Goal: Check status

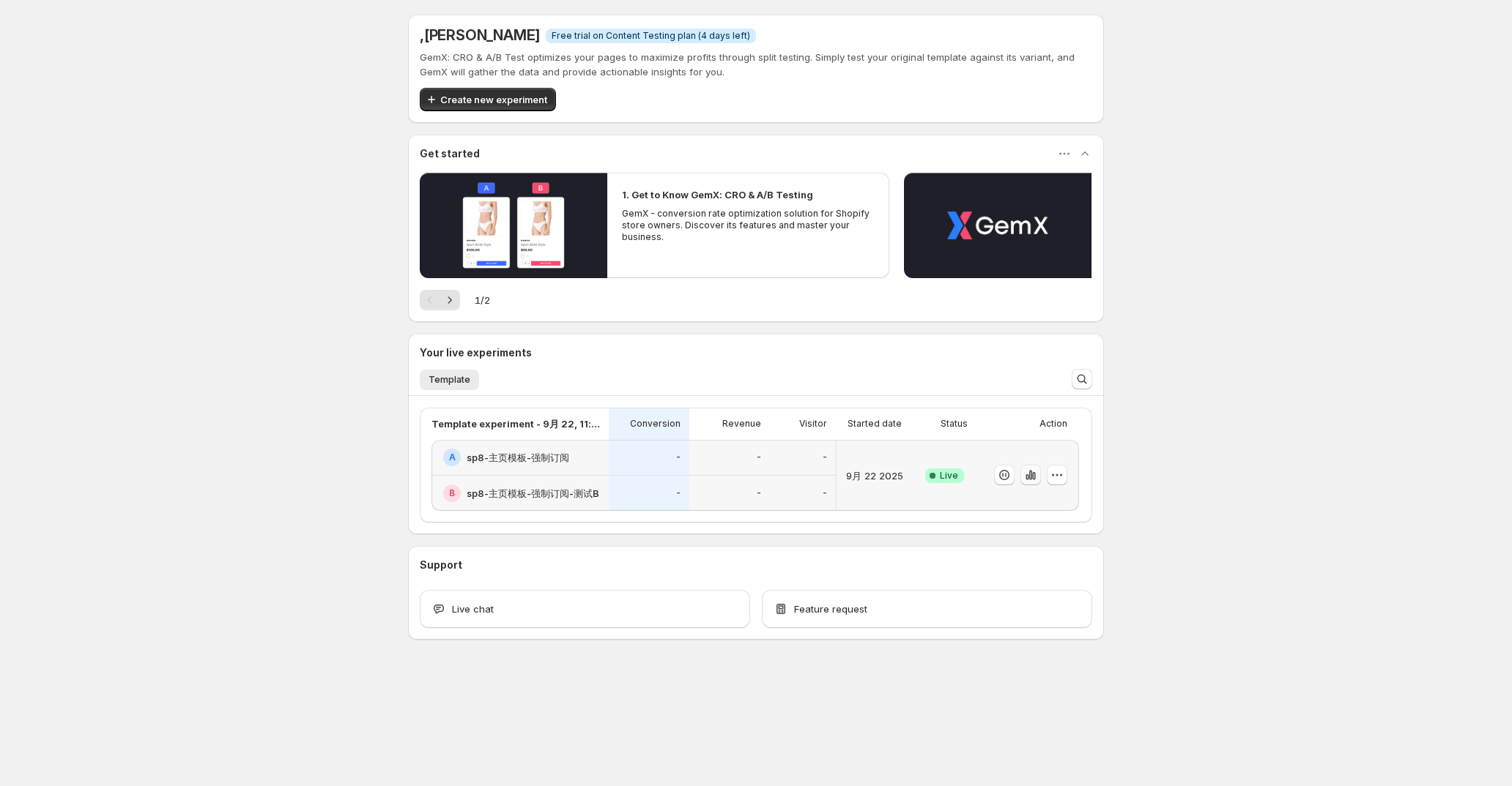
click at [1027, 478] on icon "button" at bounding box center [1030, 475] width 14 height 14
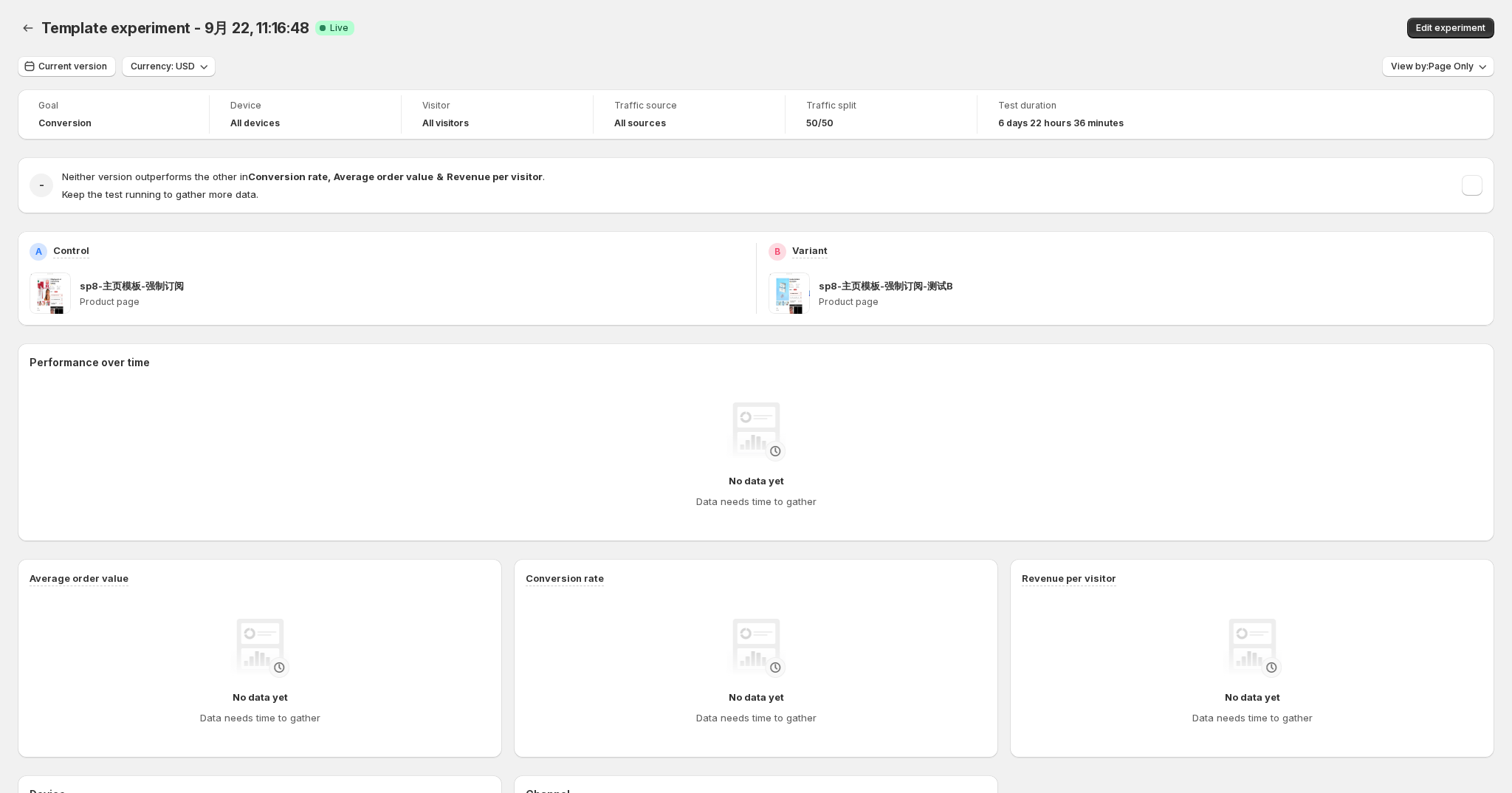
click at [597, 30] on div "Template experiment - 9月 22, 11:16:48 Live" at bounding box center [457, 28] width 831 height 21
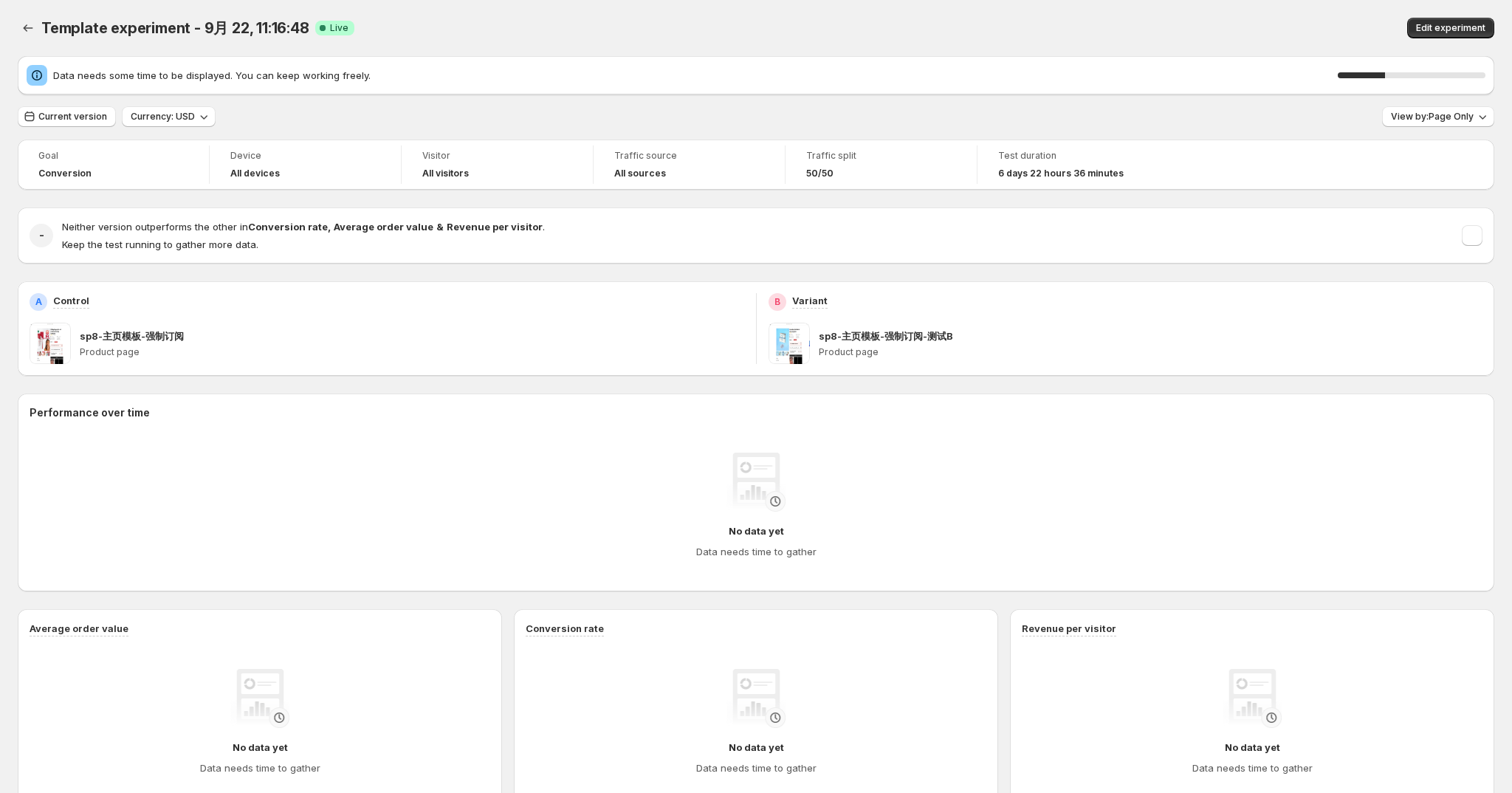
click at [1082, 31] on div "Edit experiment" at bounding box center [1189, 28] width 610 height 21
click at [1175, 31] on div "Edit experiment" at bounding box center [1189, 28] width 610 height 21
click at [59, 118] on span "Current version" at bounding box center [73, 116] width 69 height 11
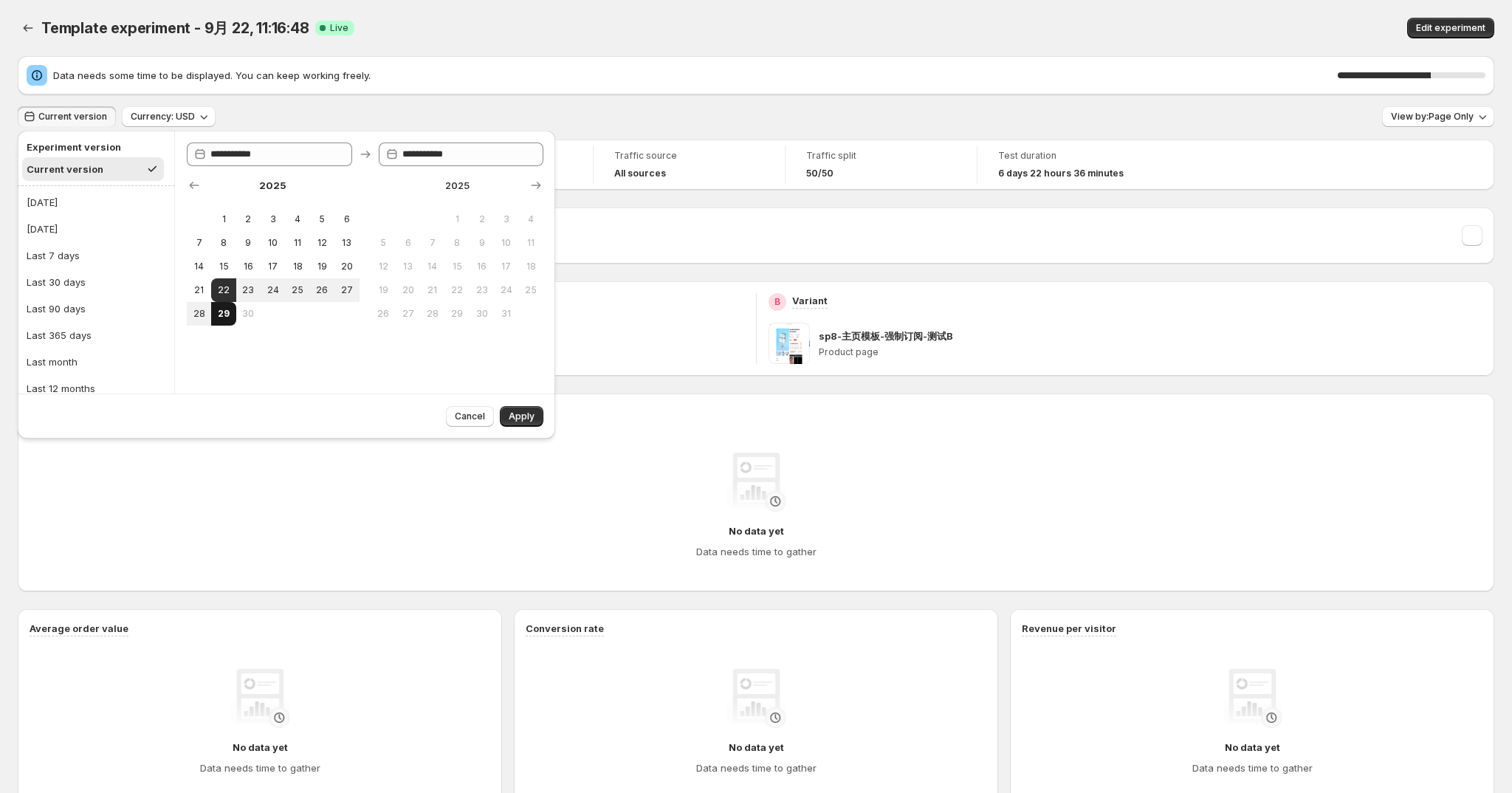
click at [221, 323] on button "29" at bounding box center [224, 313] width 25 height 24
type input "**********"
click at [530, 418] on span "Apply" at bounding box center [522, 416] width 26 height 11
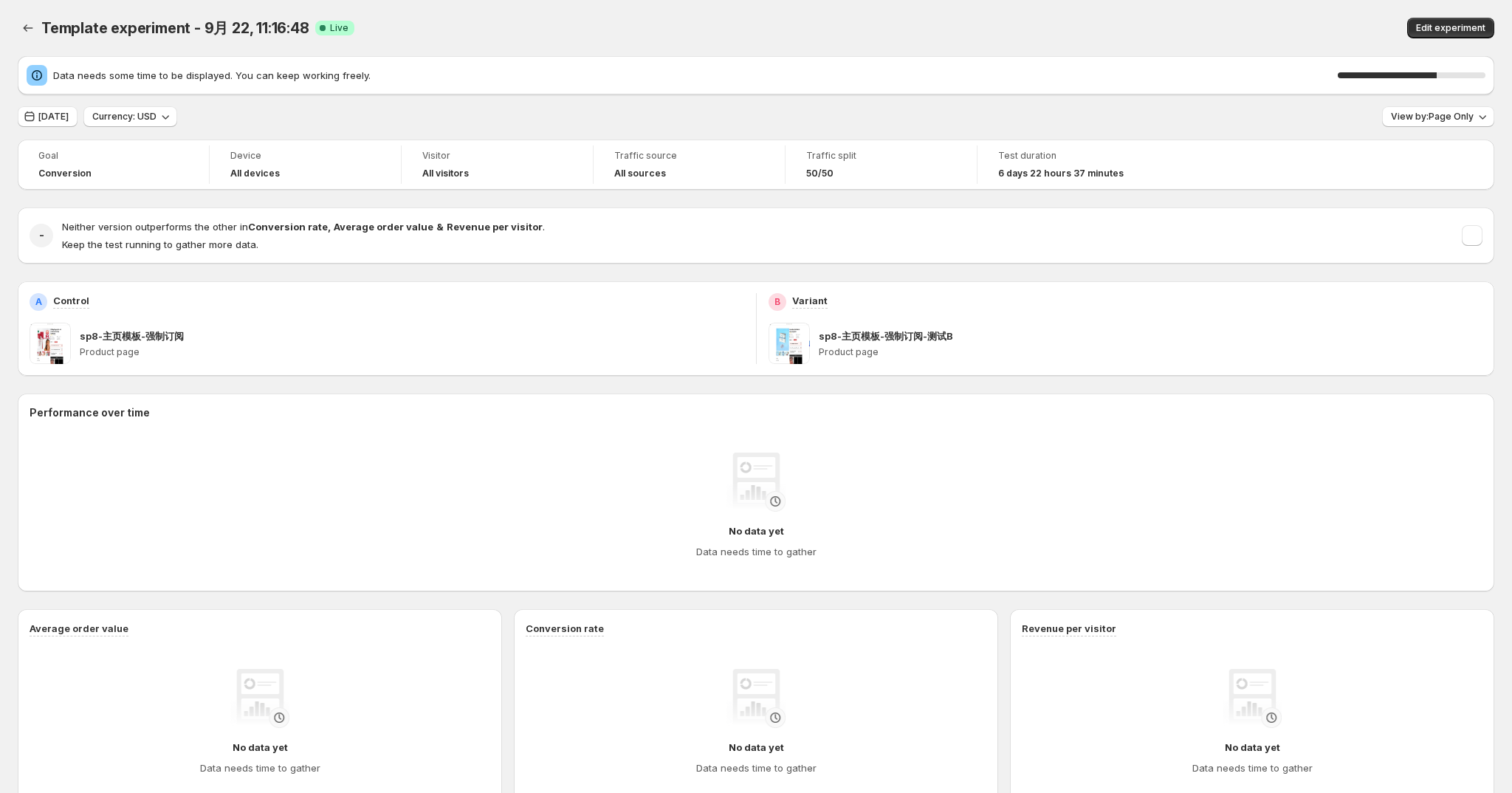
click at [839, 113] on div "Today Currency: USD View by: Page Only" at bounding box center [756, 117] width 1477 height 21
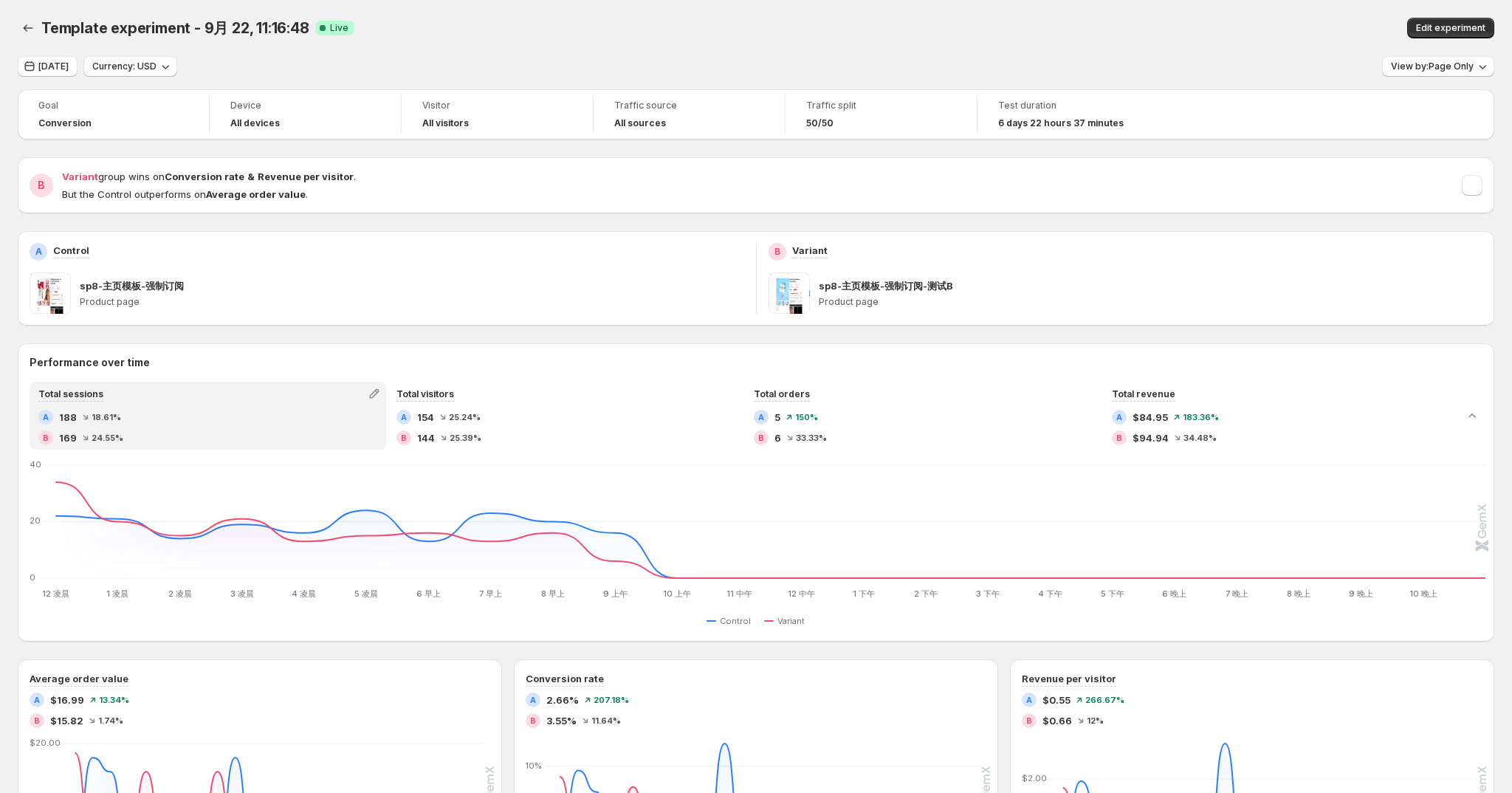
click at [1186, 49] on div "Template experiment - 9月 22, 11:16:48 Live Edit experiment" at bounding box center [756, 28] width 1477 height 56
click at [1473, 179] on button "button" at bounding box center [1472, 185] width 21 height 21
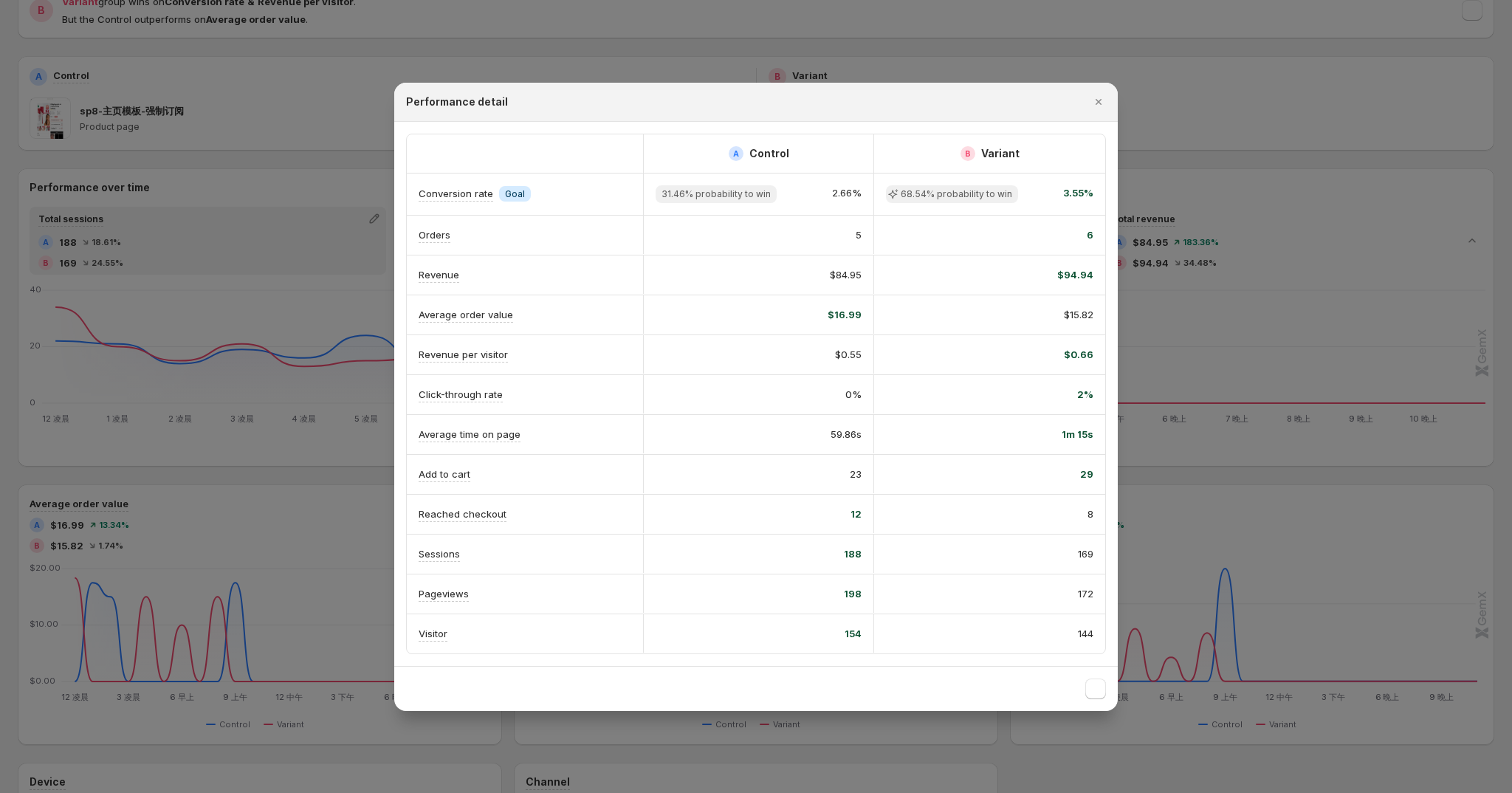
scroll to position [443, 0]
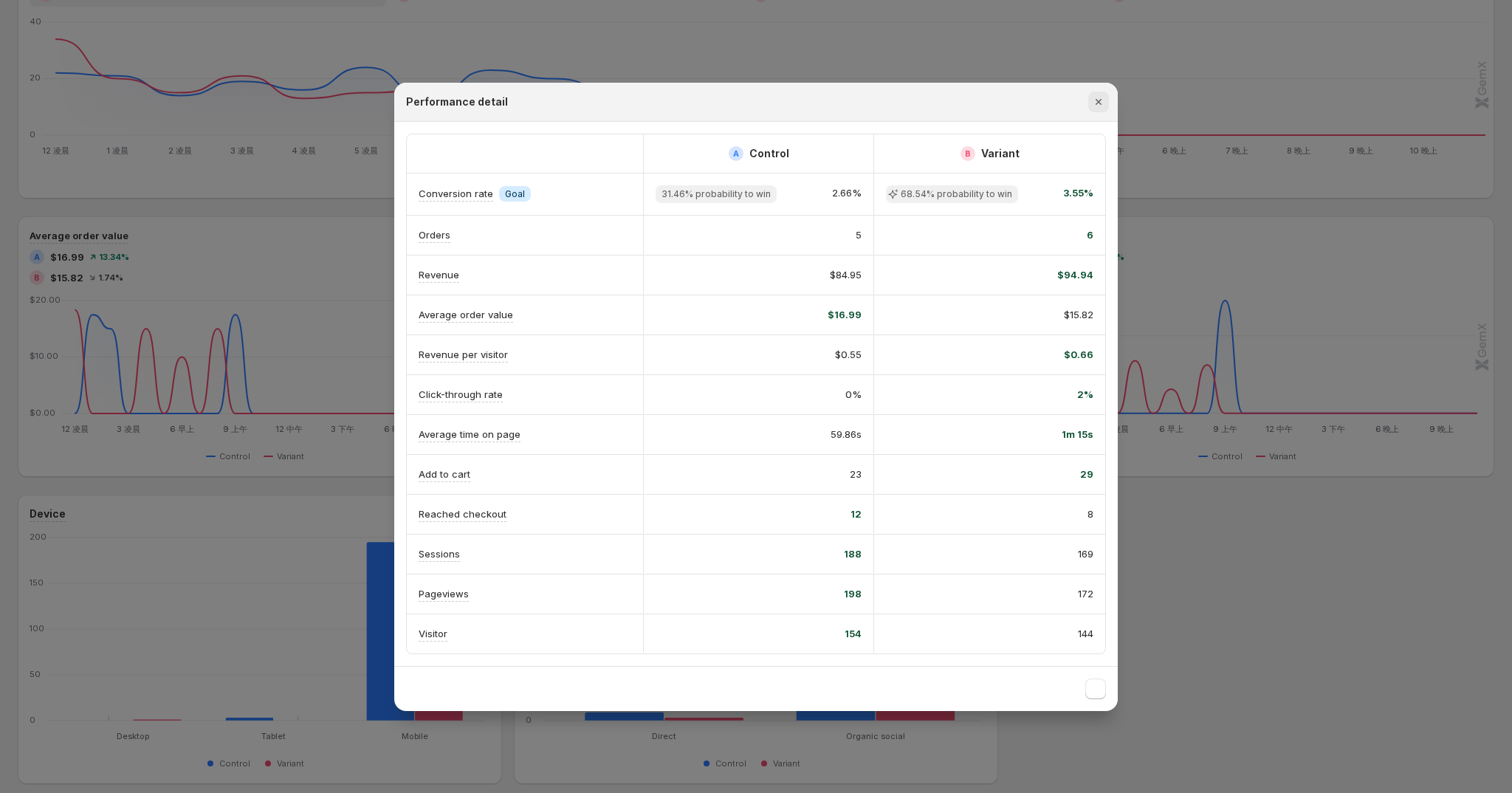
click at [1100, 103] on icon ":rl:" at bounding box center [1098, 101] width 15 height 15
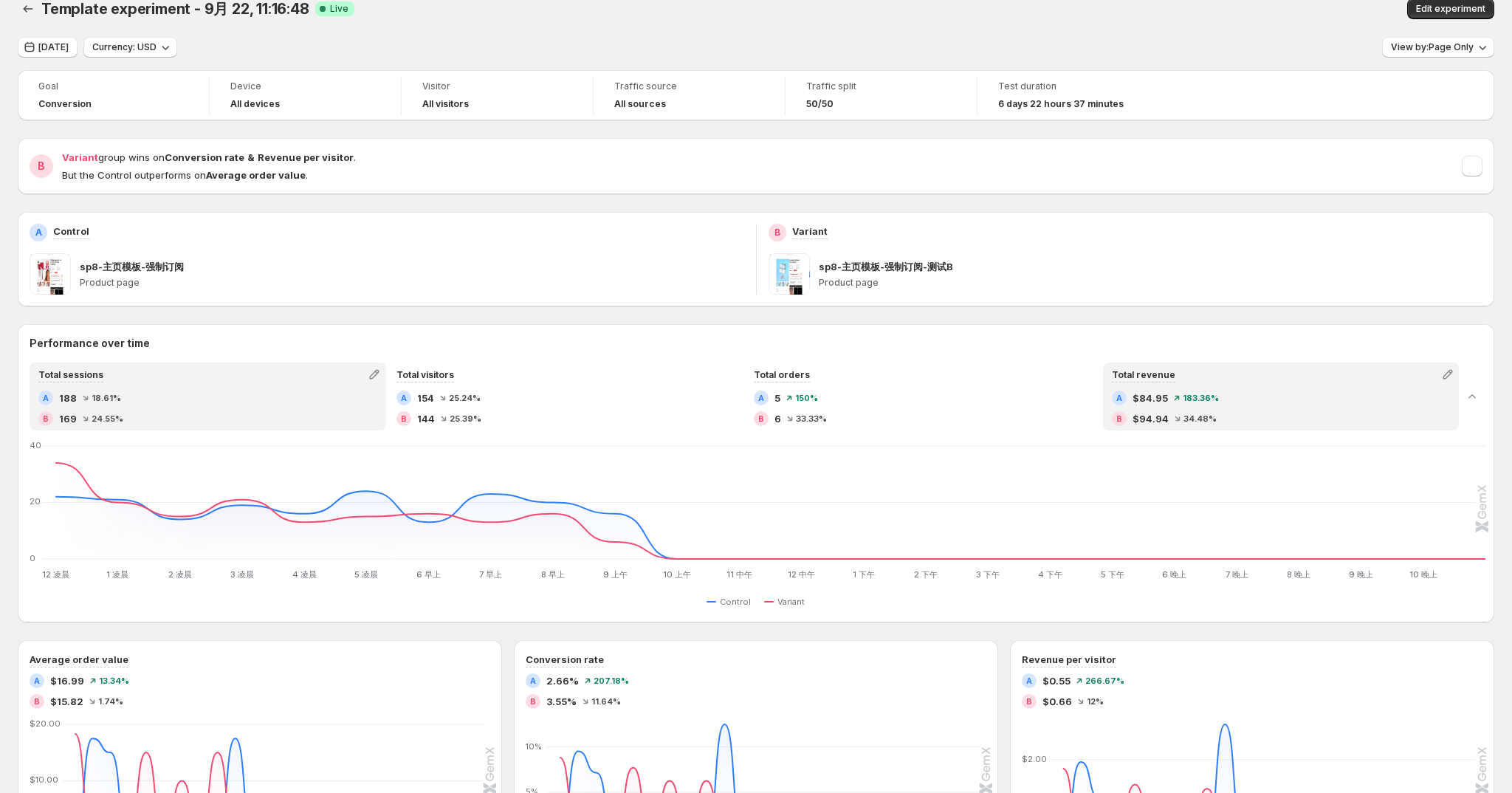
scroll to position [0, 0]
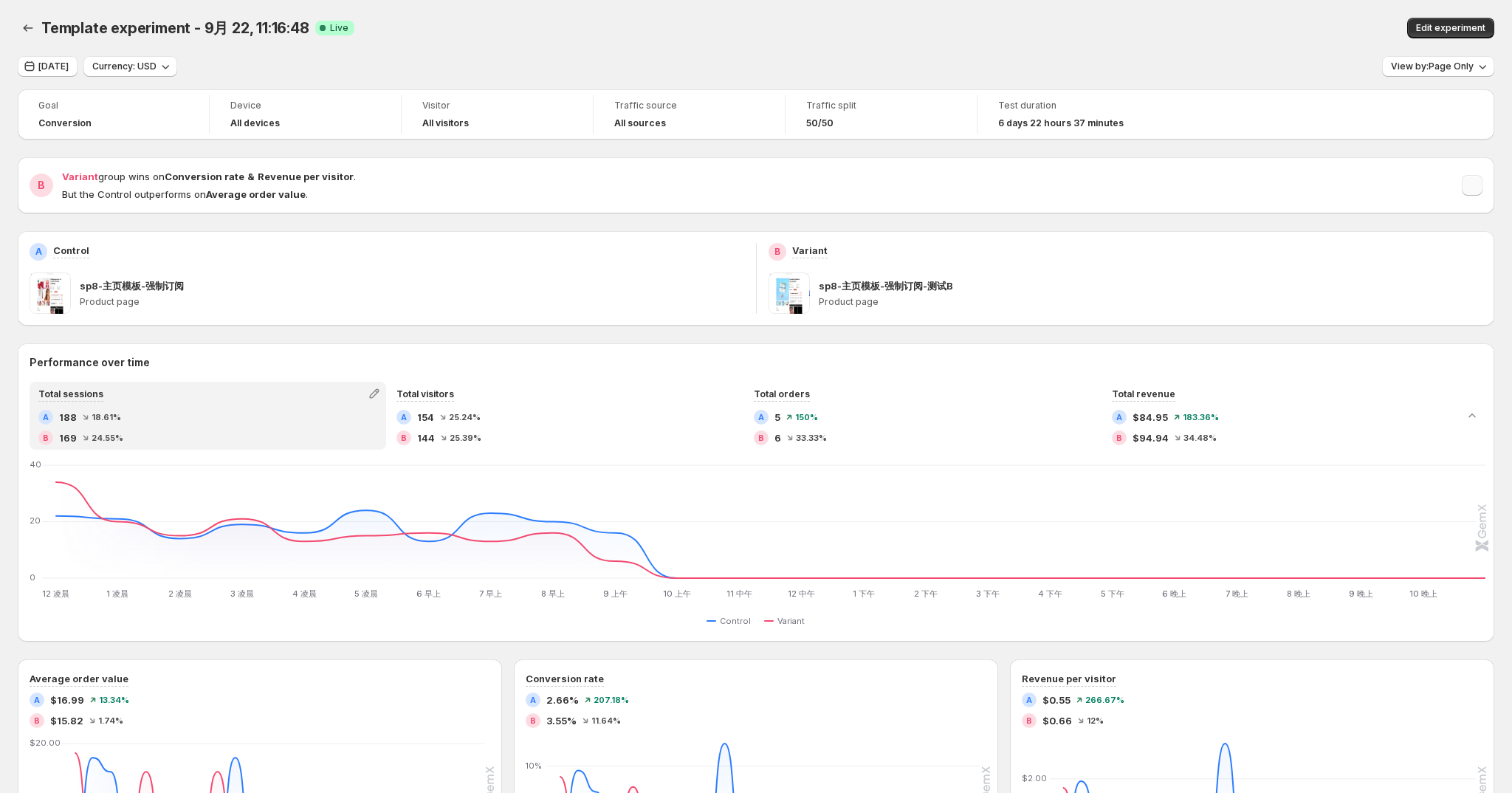
click at [1483, 191] on button "button" at bounding box center [1472, 185] width 21 height 21
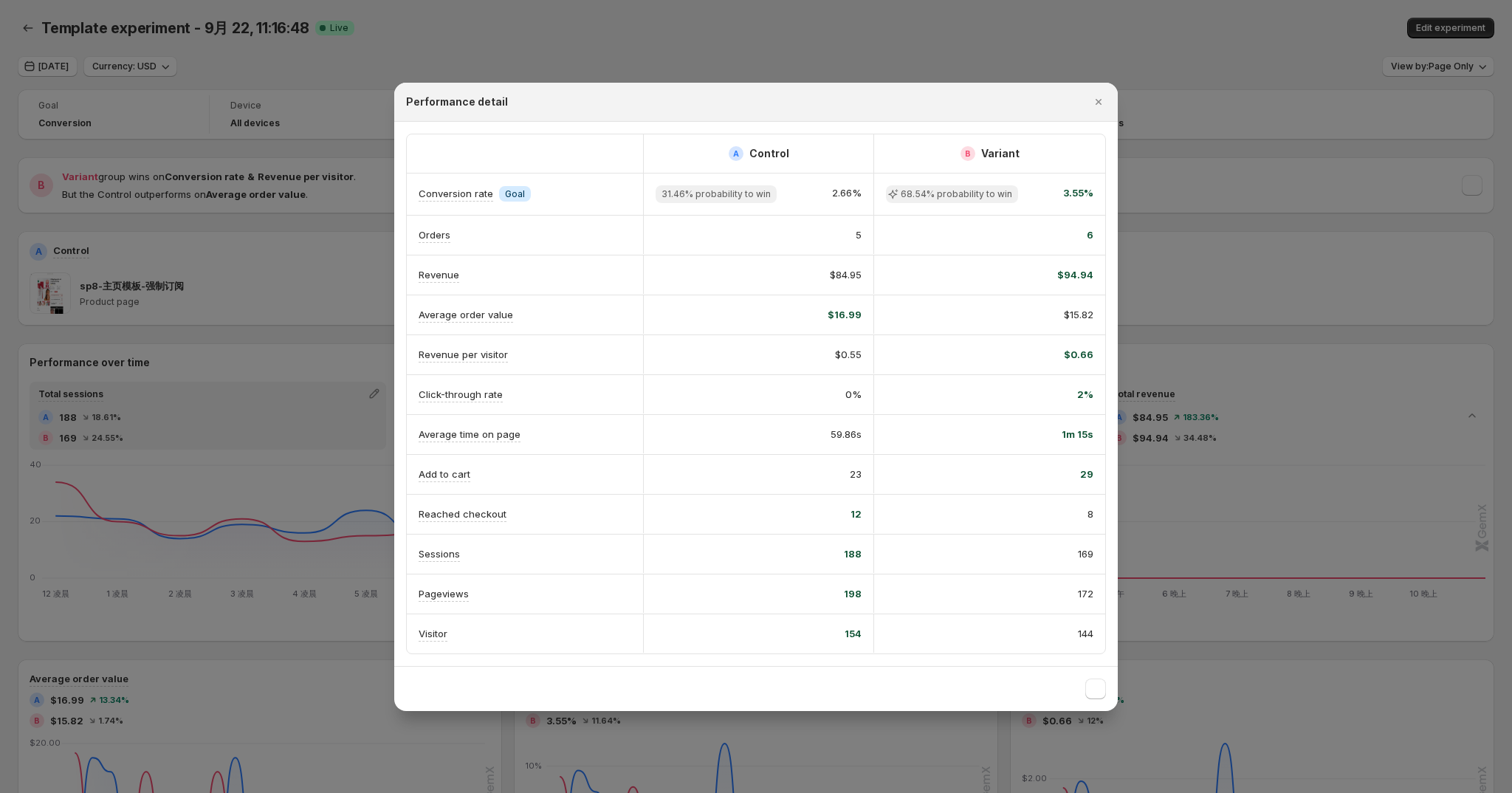
click at [509, 510] on div "Reached checkout" at bounding box center [525, 514] width 213 height 15
click at [583, 517] on div "Reached checkout" at bounding box center [525, 514] width 213 height 15
click at [1102, 105] on icon ":rl:" at bounding box center [1098, 101] width 15 height 15
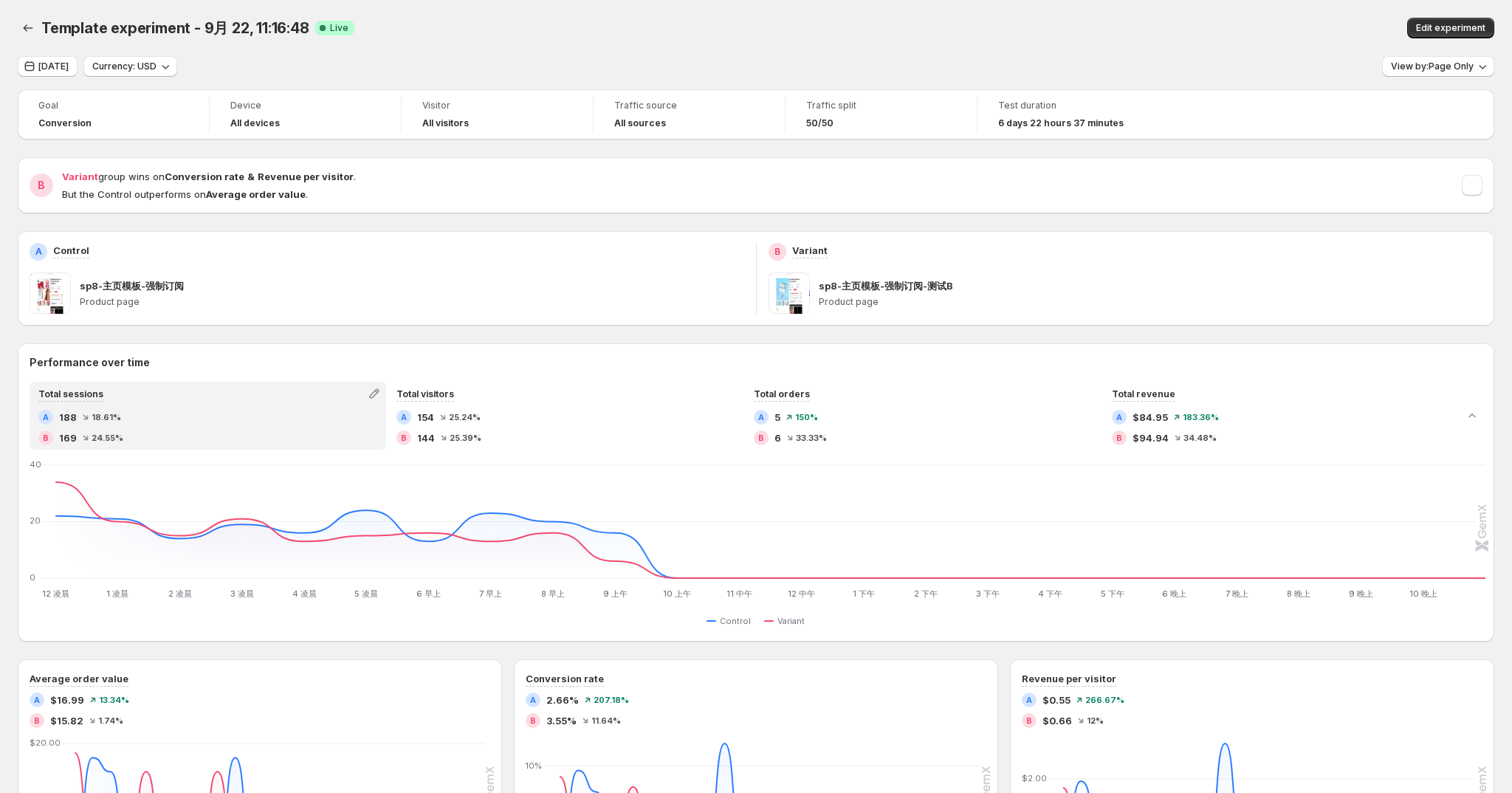
click at [821, 338] on div "Goal Conversion Device All devices Visitor All visitors Traffic source All sour…" at bounding box center [756, 659] width 1477 height 1139
click at [61, 72] on span "[DATE]" at bounding box center [54, 66] width 31 height 11
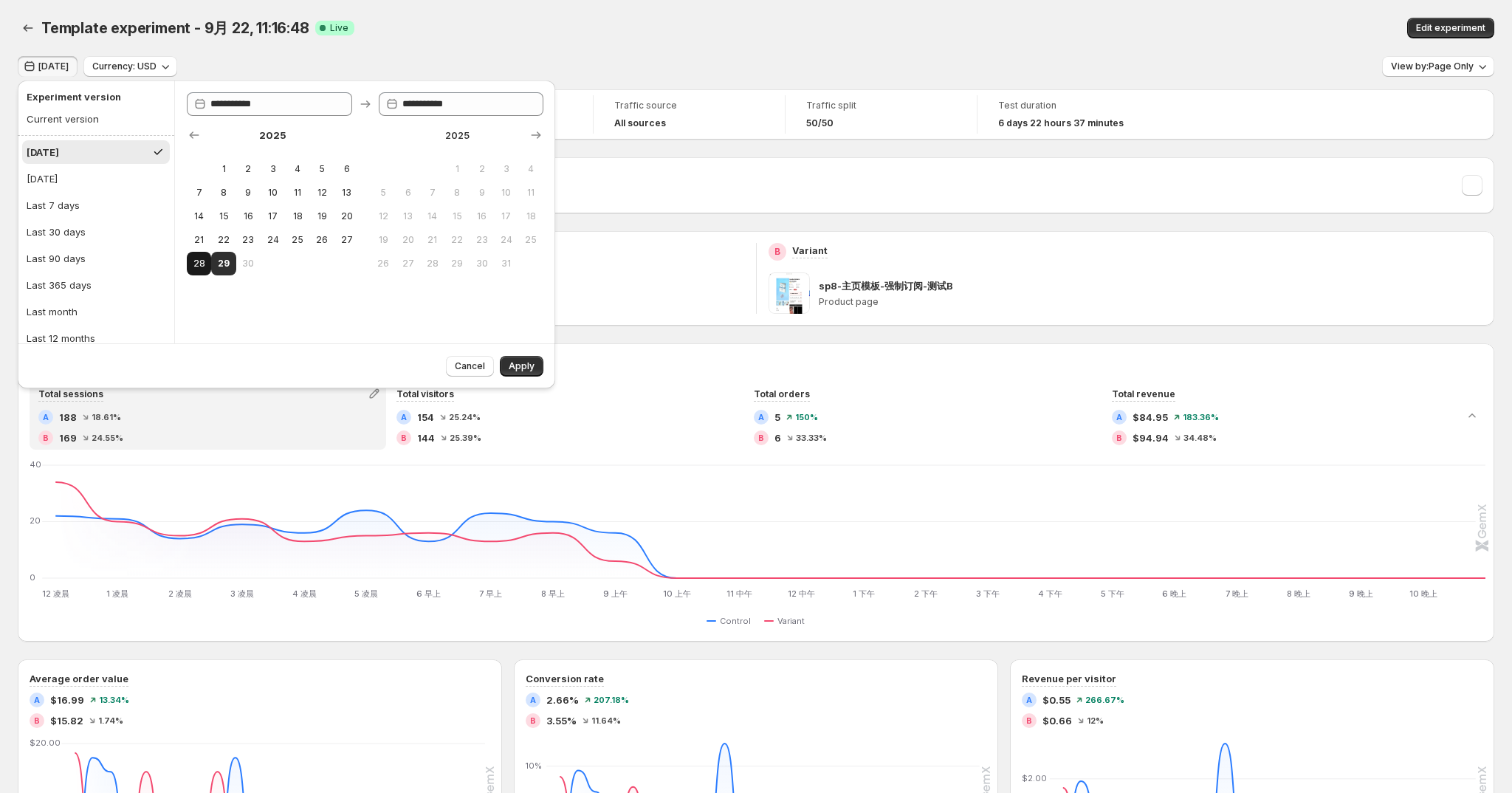
click at [192, 271] on button "28" at bounding box center [199, 264] width 25 height 24
type input "**********"
click at [522, 378] on div "Cancel Apply" at bounding box center [286, 365] width 538 height 45
click at [516, 369] on span "Apply" at bounding box center [522, 365] width 26 height 11
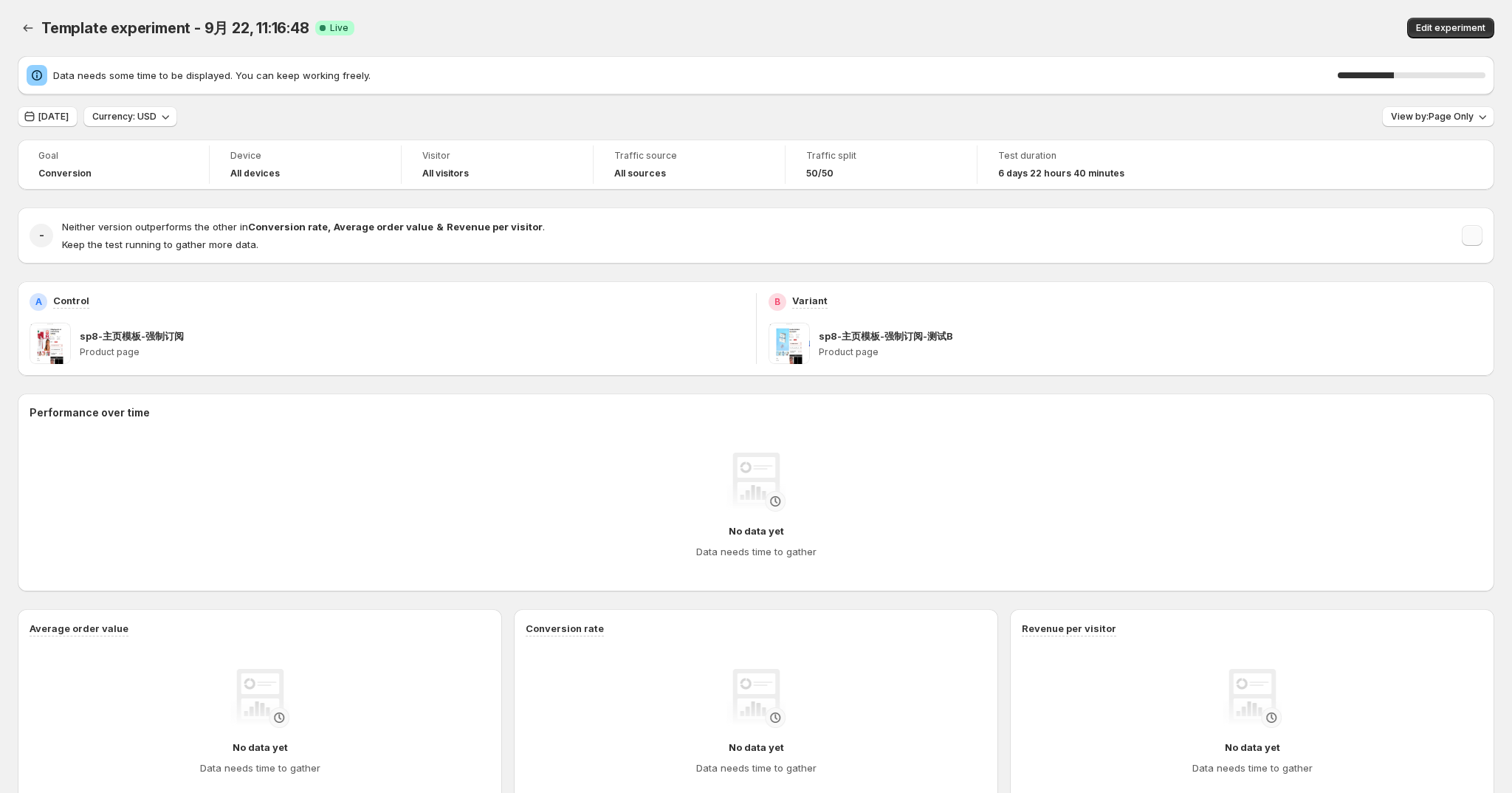
click at [1481, 239] on button "button" at bounding box center [1472, 235] width 21 height 21
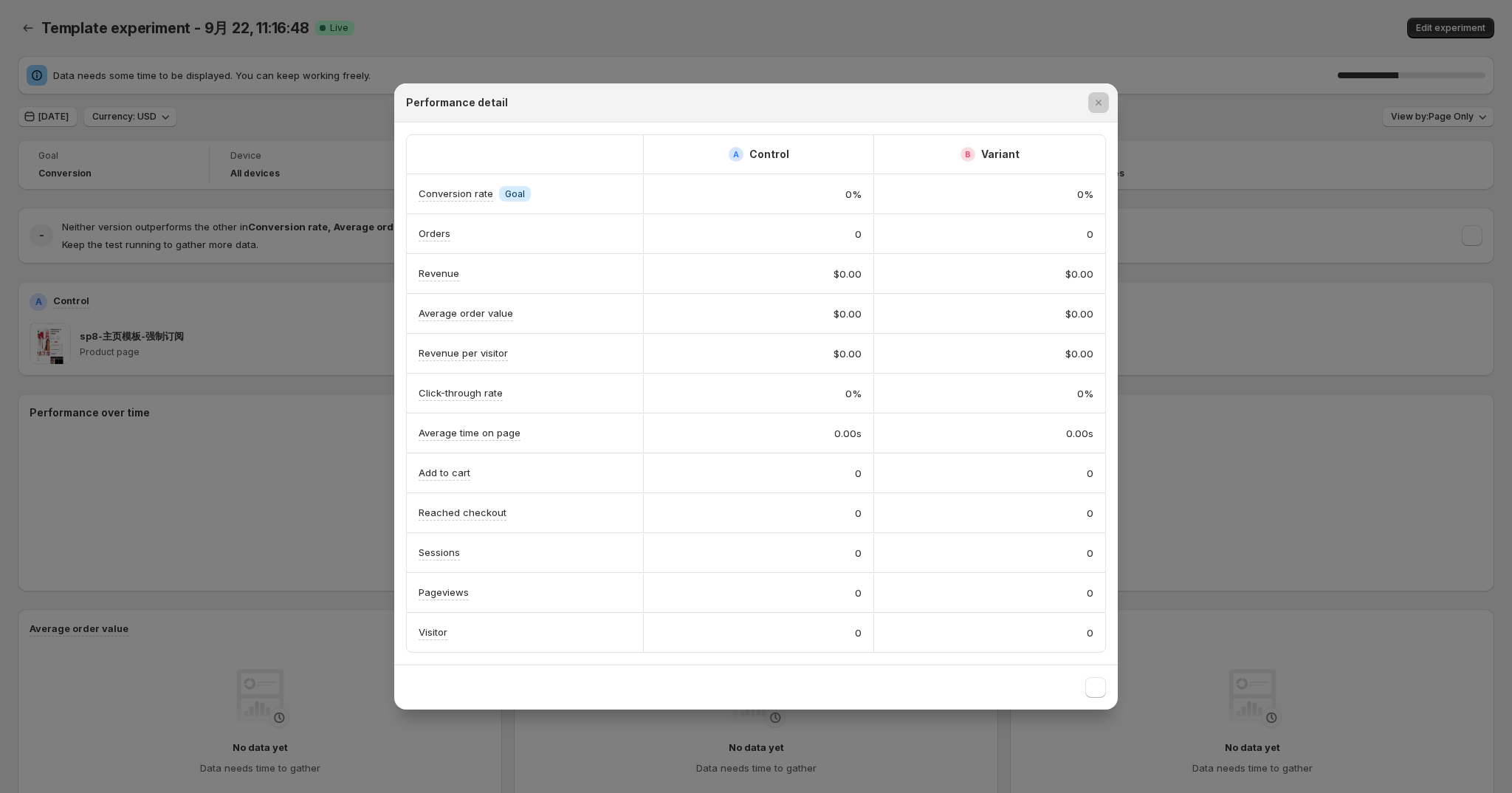
click at [1243, 288] on div at bounding box center [756, 396] width 1512 height 793
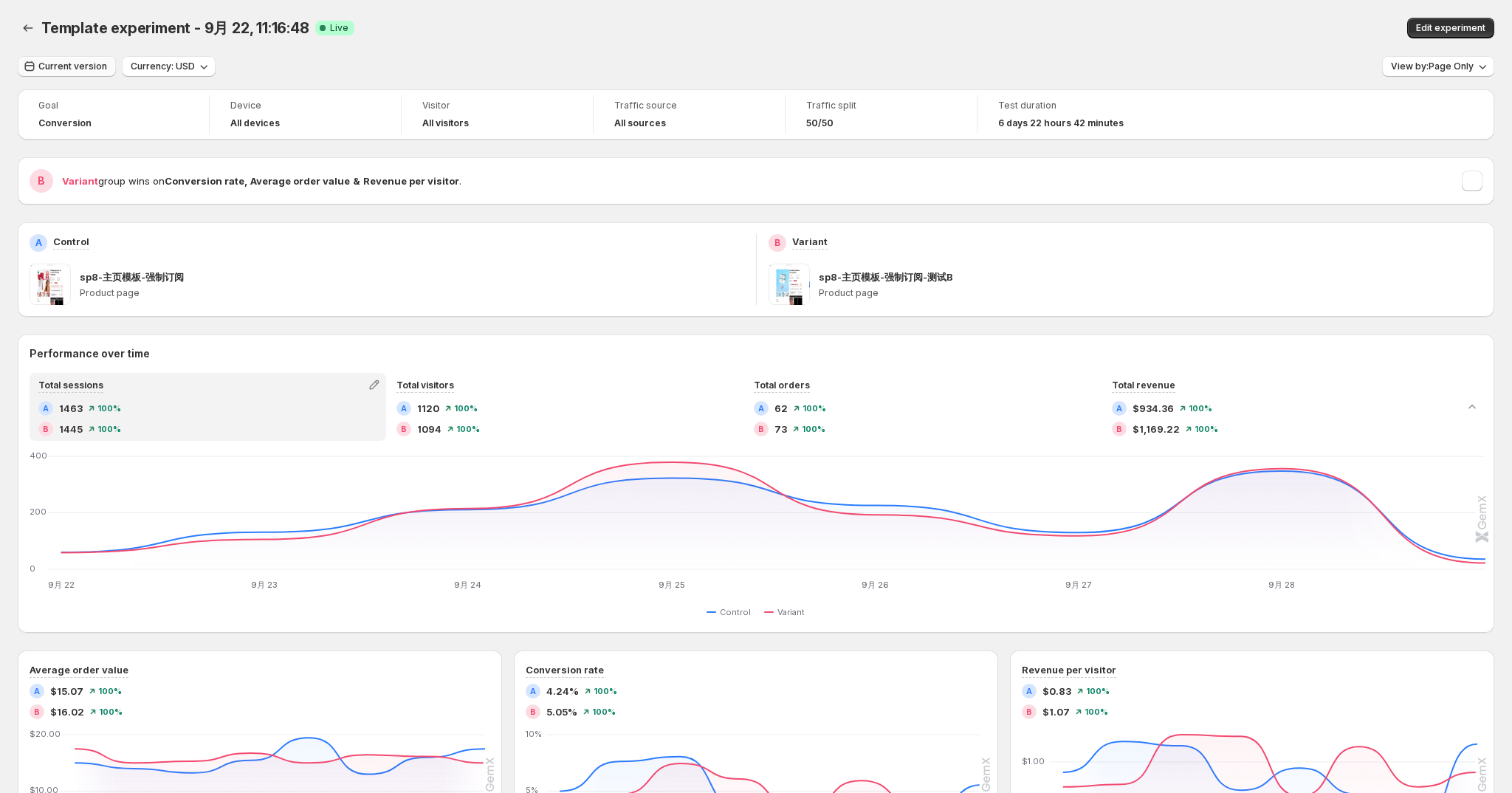
click at [56, 62] on span "Current version" at bounding box center [73, 66] width 69 height 11
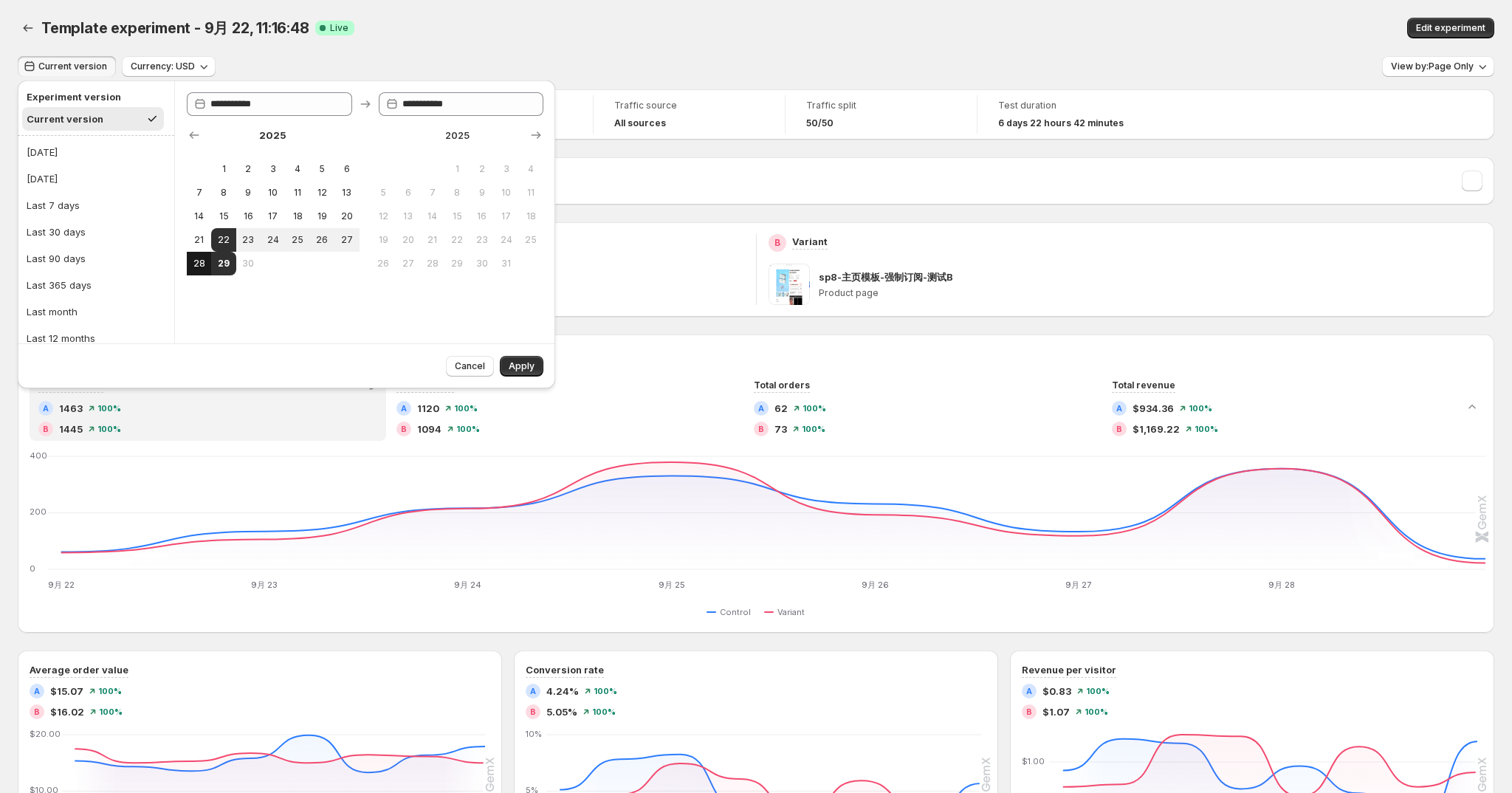
click at [200, 269] on span "28" at bounding box center [199, 263] width 12 height 11
type input "**********"
click at [529, 371] on span "Apply" at bounding box center [522, 365] width 26 height 11
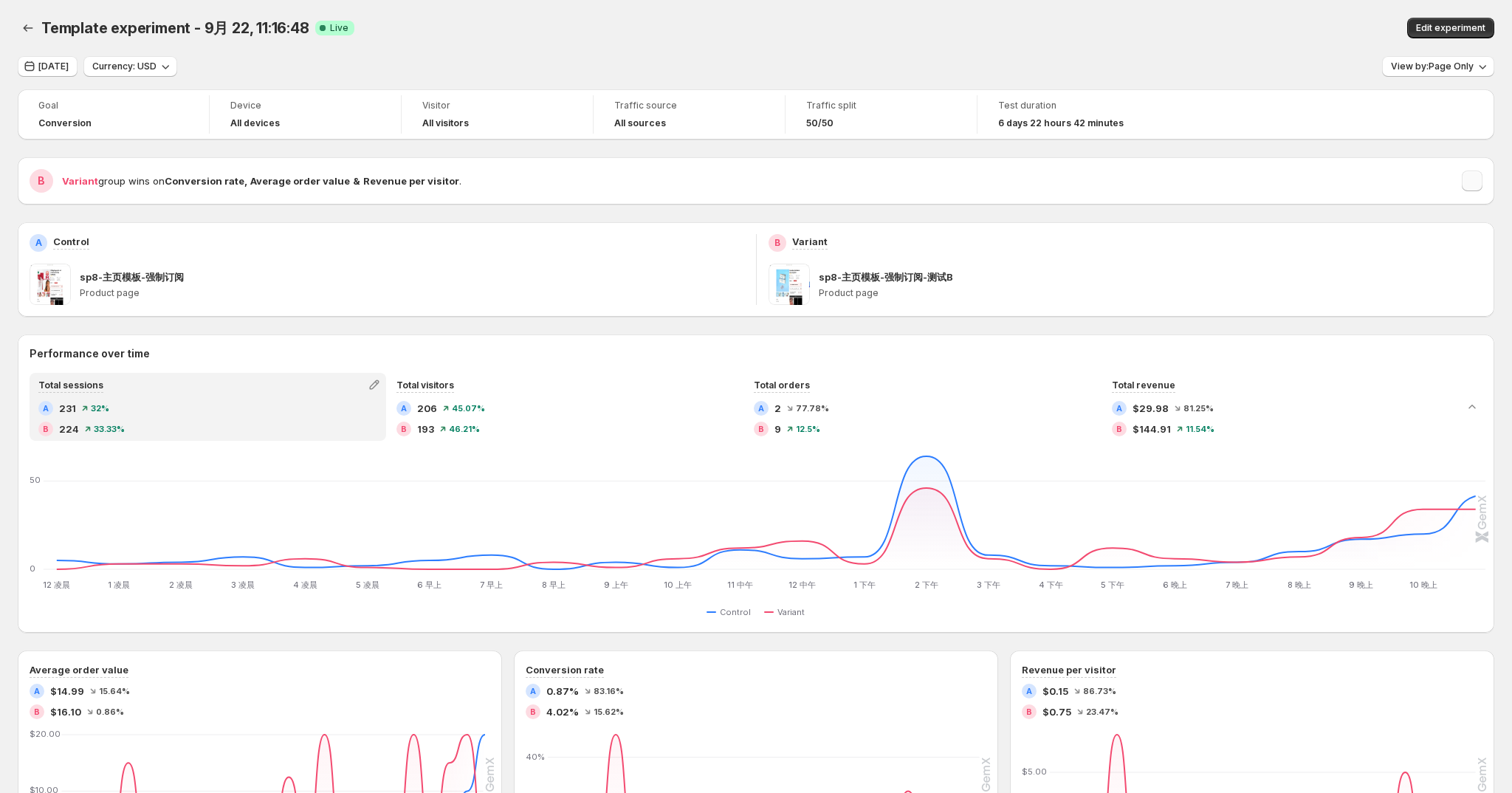
click at [1474, 187] on button "button" at bounding box center [1472, 181] width 21 height 21
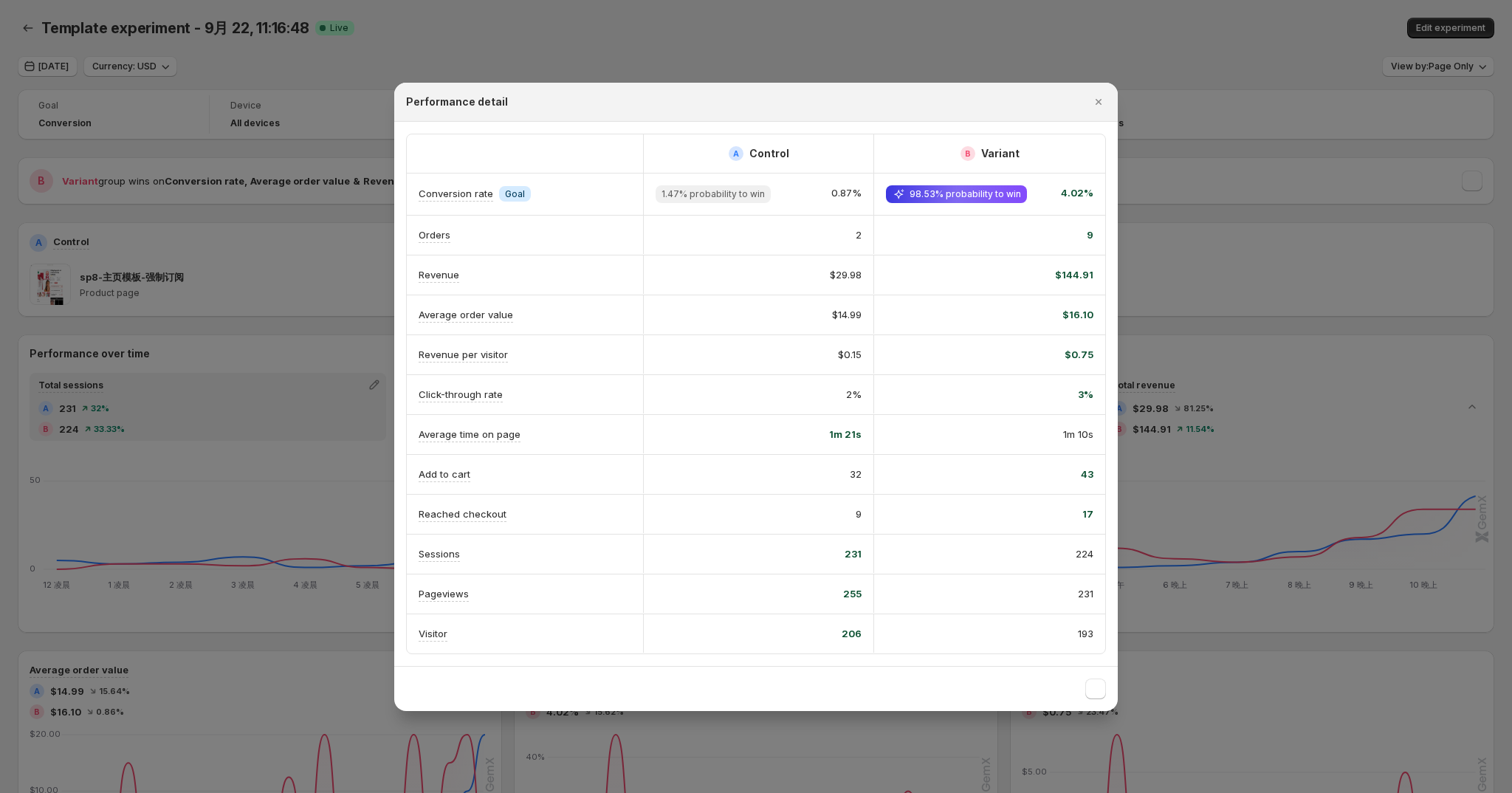
click at [1084, 103] on div "Performance detail" at bounding box center [756, 101] width 700 height 15
click at [1097, 98] on icon ":r3:" at bounding box center [1098, 101] width 15 height 15
